Goal: Information Seeking & Learning: Learn about a topic

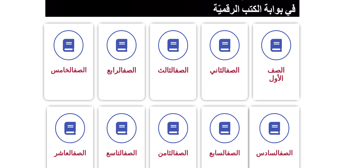
scroll to position [114, 0]
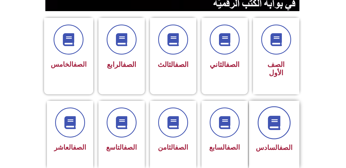
click at [281, 115] on icon at bounding box center [274, 122] width 14 height 14
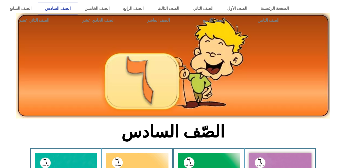
drag, startPoint x: 349, startPoint y: 19, endPoint x: 345, endPoint y: 27, distance: 8.5
click at [345, 27] on div at bounding box center [322, 14] width 48 height 29
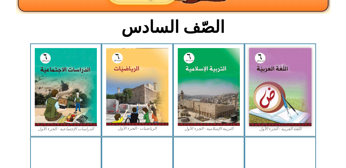
scroll to position [105, 0]
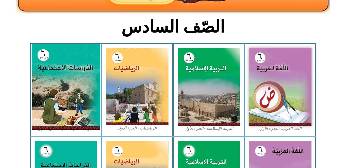
click at [65, 64] on img at bounding box center [65, 87] width 69 height 86
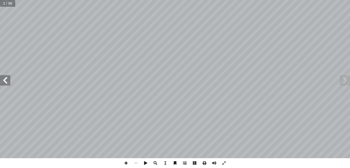
click at [186, 162] on span at bounding box center [185, 163] width 10 height 10
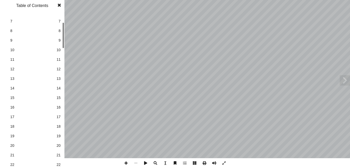
click at [60, 156] on span "21" at bounding box center [58, 154] width 4 height 5
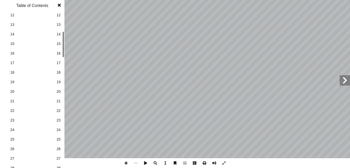
click at [12, 156] on span "27" at bounding box center [32, 157] width 44 height 5
click at [58, 7] on span at bounding box center [59, 5] width 9 height 10
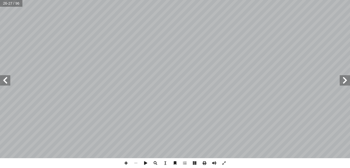
click at [4, 80] on span at bounding box center [5, 80] width 10 height 10
click at [347, 84] on span at bounding box center [345, 80] width 10 height 10
click at [6, 83] on span at bounding box center [5, 80] width 10 height 10
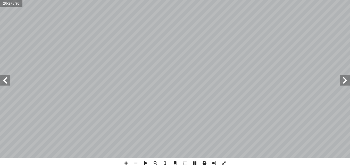
click at [6, 83] on span at bounding box center [5, 80] width 10 height 10
click at [346, 81] on span at bounding box center [345, 80] width 10 height 10
click at [4, 82] on span at bounding box center [5, 80] width 10 height 10
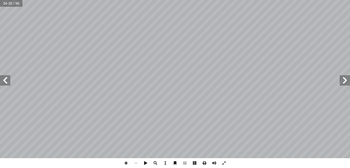
click at [345, 80] on span at bounding box center [345, 80] width 10 height 10
